Goal: Navigation & Orientation: Find specific page/section

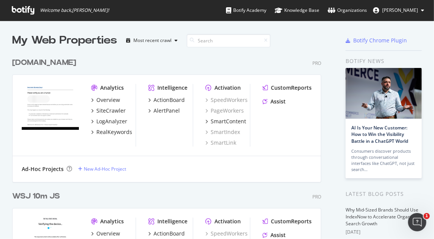
click at [290, 51] on div "Investors.com Pro Analytics Overview SiteCrawler LogAnalyzer RealKeywords Intel…" at bounding box center [169, 114] width 315 height 133
